Goal: Ask a question

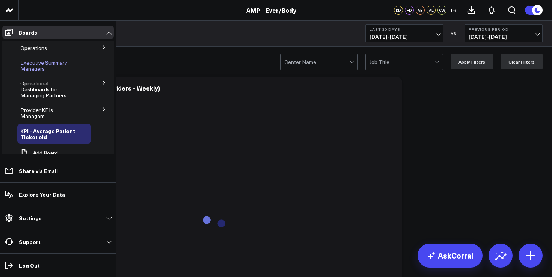
click at [40, 65] on span "Executive Summary Managers" at bounding box center [43, 65] width 47 height 13
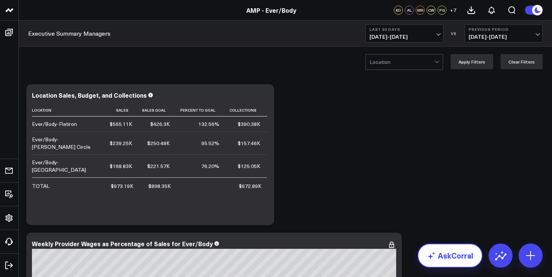
click at [454, 257] on link "AskCorral" at bounding box center [450, 256] width 65 height 24
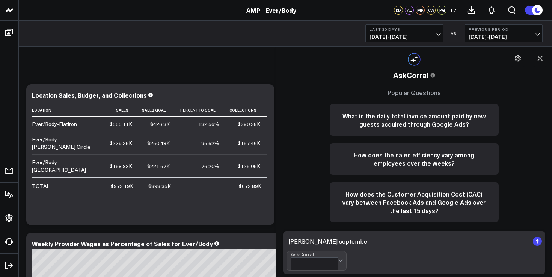
type textarea "[PERSON_NAME] september"
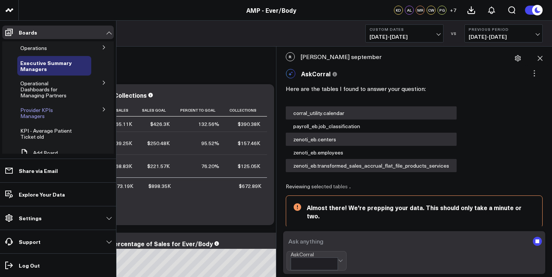
scroll to position [40, 0]
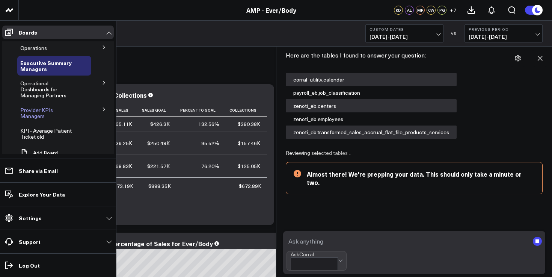
click at [36, 110] on span "Provider KPIs Managers" at bounding box center [36, 112] width 33 height 13
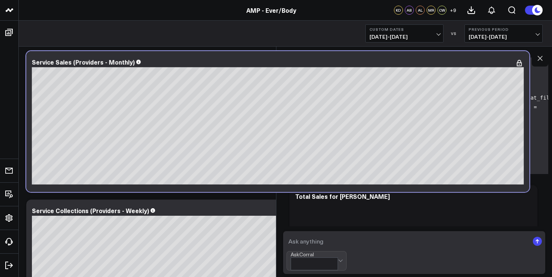
scroll to position [783, 0]
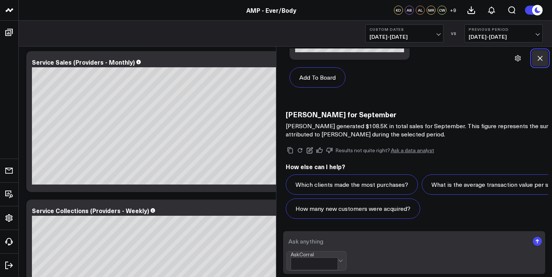
click at [542, 58] on icon at bounding box center [541, 58] width 8 height 8
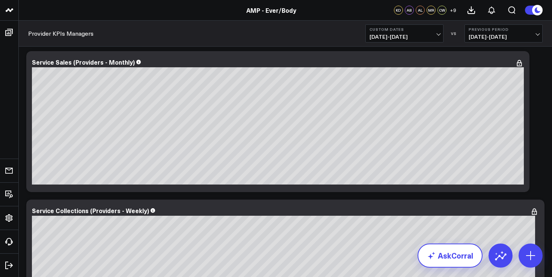
click at [458, 264] on link "AskCorral" at bounding box center [450, 256] width 65 height 24
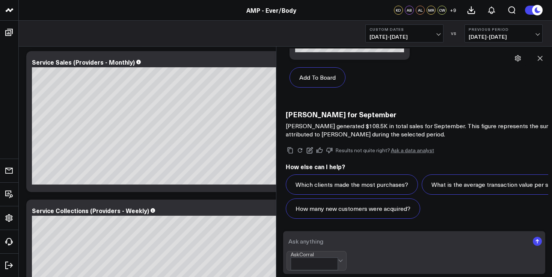
click at [361, 110] on h3 "[PERSON_NAME] for September" at bounding box center [436, 114] width 301 height 8
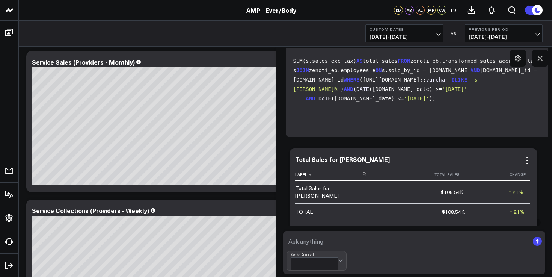
scroll to position [0, 0]
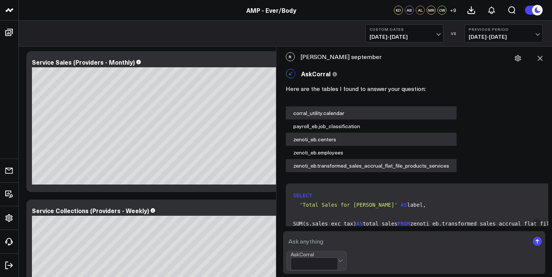
click at [325, 57] on div "[PERSON_NAME] sales september" at bounding box center [414, 56] width 269 height 17
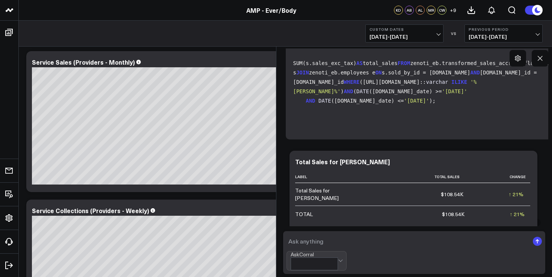
scroll to position [171, 0]
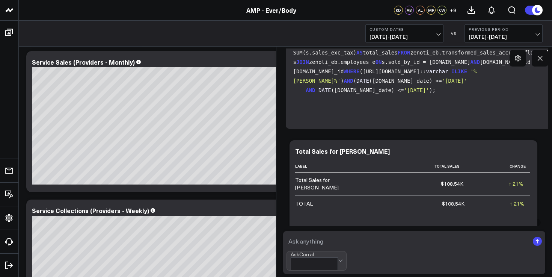
copy div "[PERSON_NAME] september"
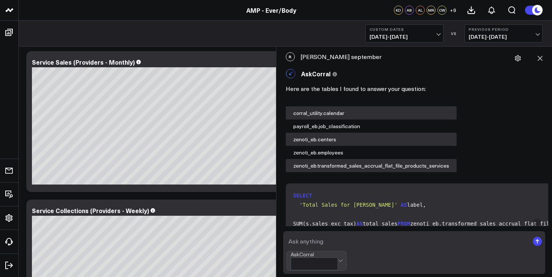
click at [332, 247] on textarea at bounding box center [408, 241] width 243 height 14
paste textarea "[PERSON_NAME] september"
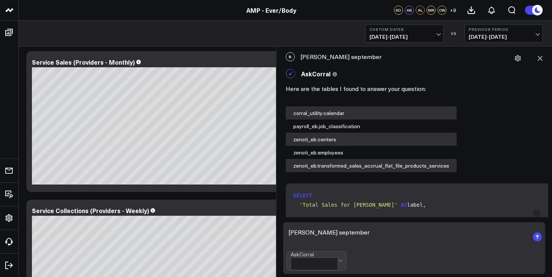
type textarea "[PERSON_NAME] september"
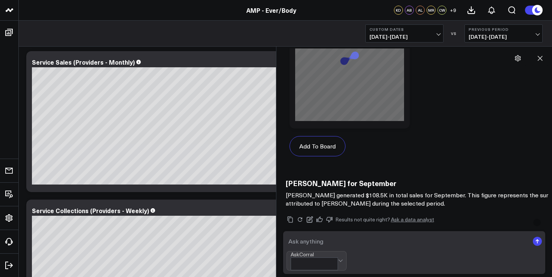
scroll to position [1800, 0]
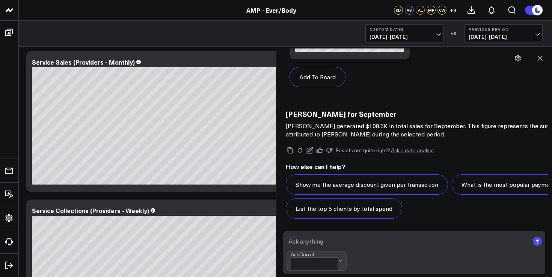
click at [352, 240] on textarea at bounding box center [408, 241] width 243 height 14
type textarea "[PERSON_NAME] retail sales september"
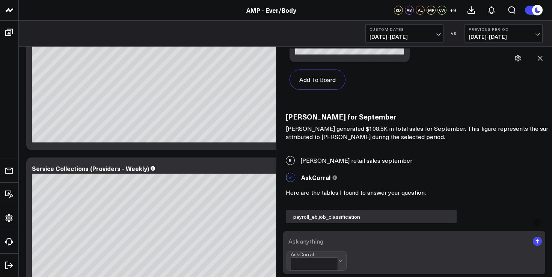
scroll to position [1773, 0]
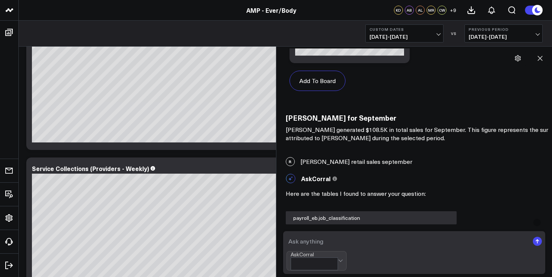
click at [342, 163] on div "R [PERSON_NAME] retail sales september" at bounding box center [414, 161] width 269 height 17
copy div "[PERSON_NAME] retail sales september"
click at [311, 239] on textarea at bounding box center [408, 241] width 243 height 14
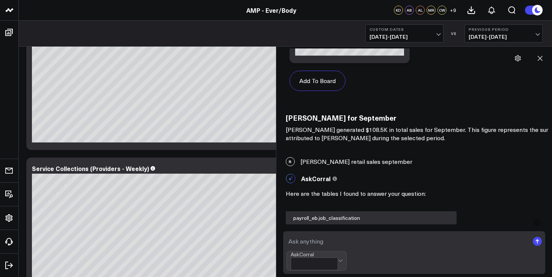
paste textarea "[PERSON_NAME] retail sales september"
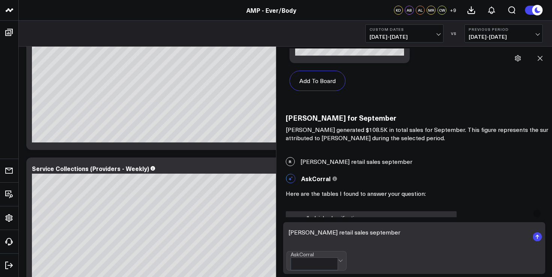
click at [294, 237] on textarea "[PERSON_NAME] retail sales september" at bounding box center [408, 236] width 243 height 23
type textarea "[PERSON_NAME] retail sales september"
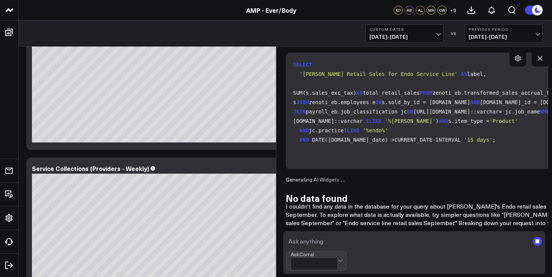
scroll to position [2886, 0]
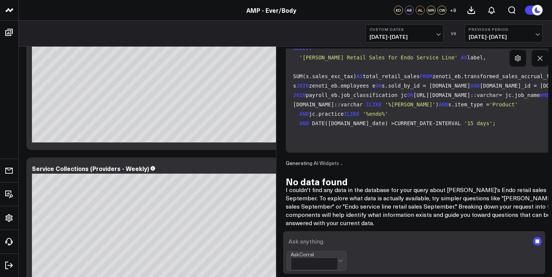
click at [339, 239] on textarea at bounding box center [408, 241] width 243 height 14
paste textarea "[PERSON_NAME] retail sales september"
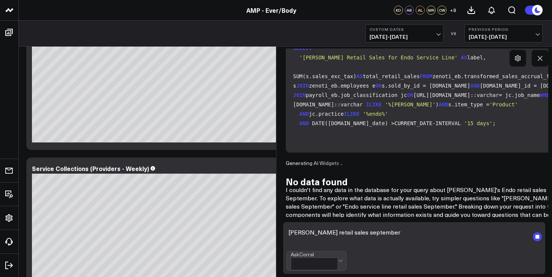
scroll to position [2895, 0]
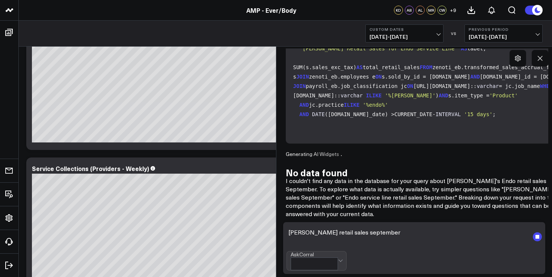
click at [298, 236] on textarea "[PERSON_NAME] retail sales september" at bounding box center [408, 236] width 243 height 23
type textarea "Endo retail sales september"
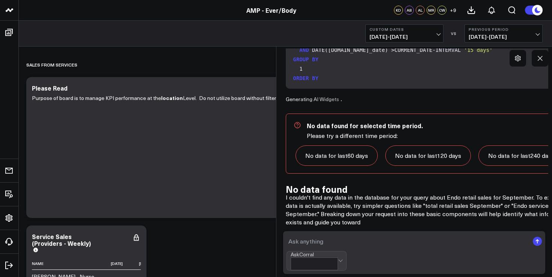
scroll to position [3868, 0]
click at [319, 245] on textarea at bounding box center [408, 241] width 243 height 14
paste textarea "[PERSON_NAME] retail sales september"
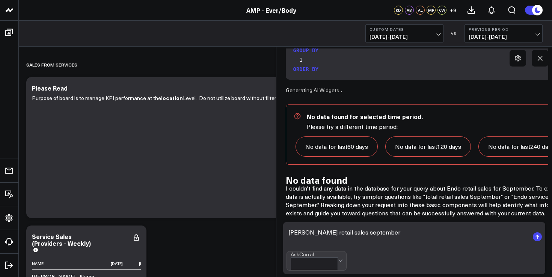
scroll to position [3877, 0]
click at [296, 235] on textarea "[PERSON_NAME] retail sales september" at bounding box center [408, 236] width 243 height 23
type textarea "[PERSON_NAME] retail sales september"
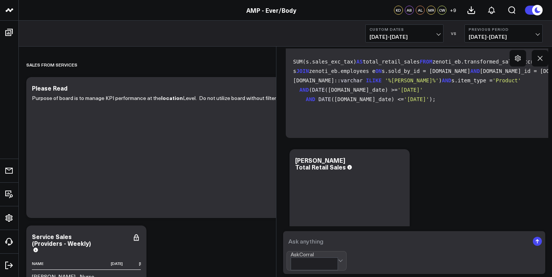
scroll to position [5399, 0]
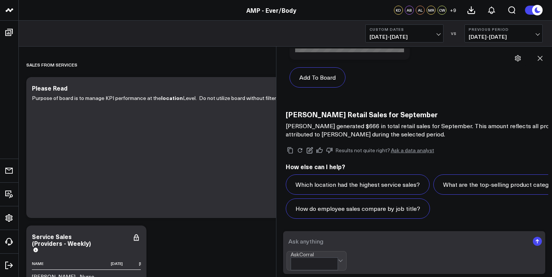
click at [337, 238] on textarea at bounding box center [408, 241] width 243 height 14
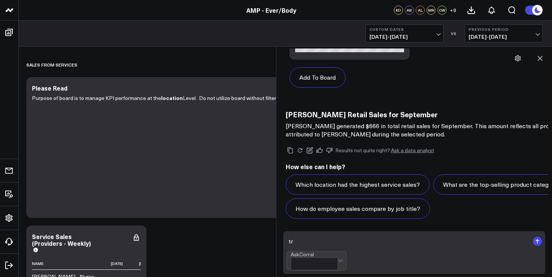
type textarea "t"
paste textarea "[PERSON_NAME] retail sales september"
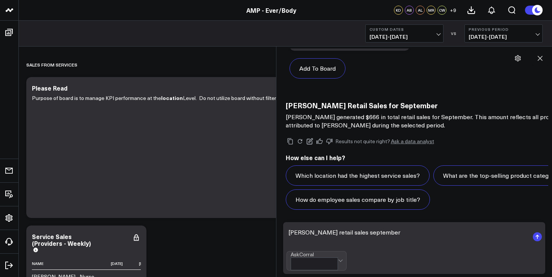
scroll to position [5408, 0]
click at [299, 233] on textarea "[PERSON_NAME] retail sales september" at bounding box center [408, 236] width 243 height 23
type textarea "[PERSON_NAME] retail sales september"
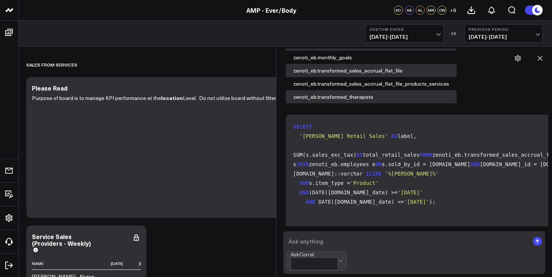
scroll to position [6260, 0]
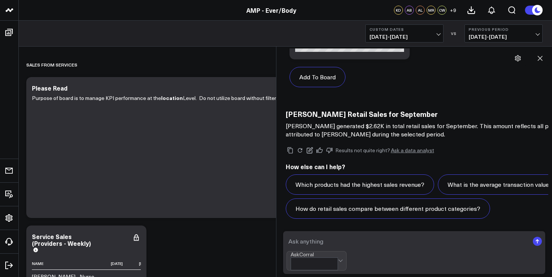
paste textarea "[PERSON_NAME] retail sales september"
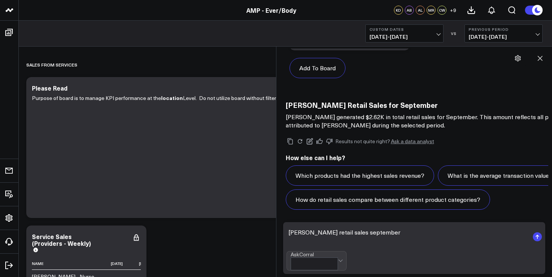
scroll to position [6269, 0]
click at [295, 233] on textarea "[PERSON_NAME] retail sales september" at bounding box center [408, 236] width 243 height 23
type textarea "[PERSON_NAME] retail sales september"
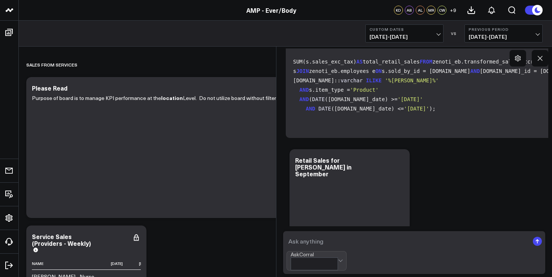
scroll to position [7121, 0]
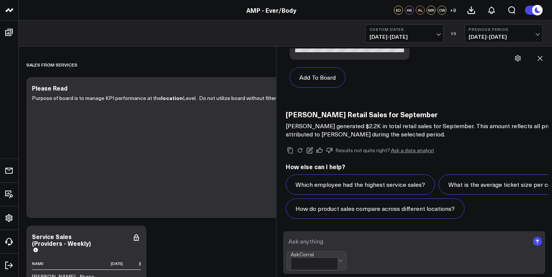
click at [316, 245] on textarea at bounding box center [408, 241] width 243 height 14
paste textarea "[PERSON_NAME] retail sales september"
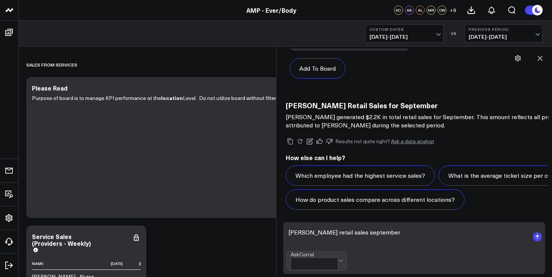
scroll to position [7130, 0]
click at [295, 234] on textarea "[PERSON_NAME] retail sales september" at bounding box center [408, 236] width 243 height 23
type textarea "[PERSON_NAME] retail sales september"
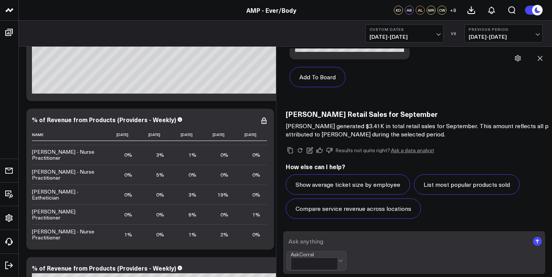
scroll to position [1452, 0]
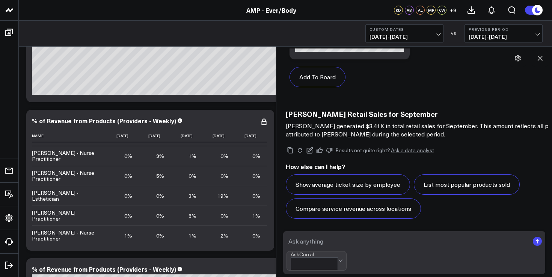
click at [313, 242] on textarea at bounding box center [408, 241] width 243 height 14
type textarea "a"
paste textarea "[PERSON_NAME] retail sales september"
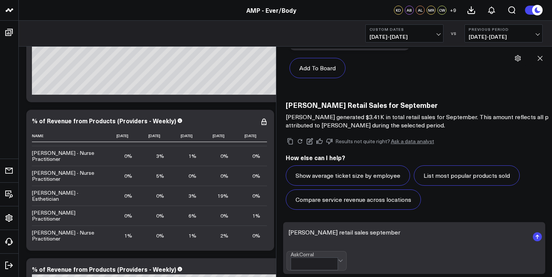
click at [298, 235] on textarea "[PERSON_NAME] retail sales september" at bounding box center [408, 236] width 243 height 23
type textarea "[PERSON_NAME] retail sales september"
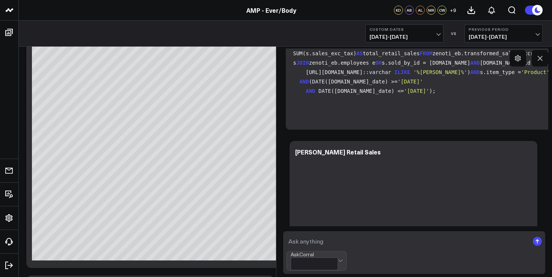
scroll to position [8852, 0]
